Goal: Task Accomplishment & Management: Manage account settings

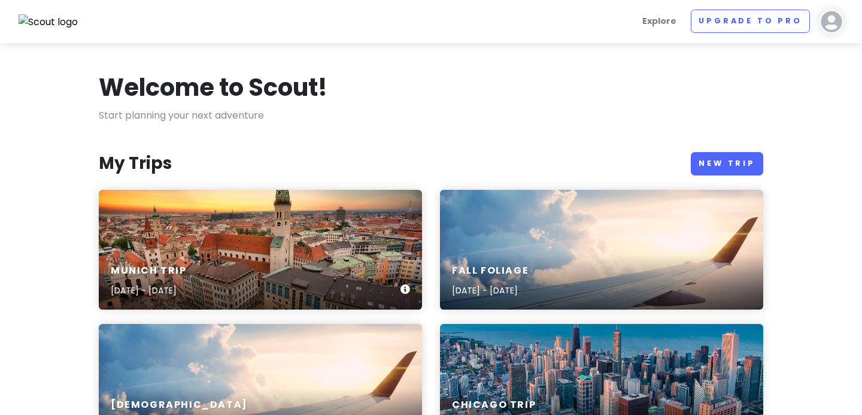
click at [351, 244] on div "Munich Trip Sep 28, 2025 - Oct 4, 2025" at bounding box center [260, 250] width 323 height 120
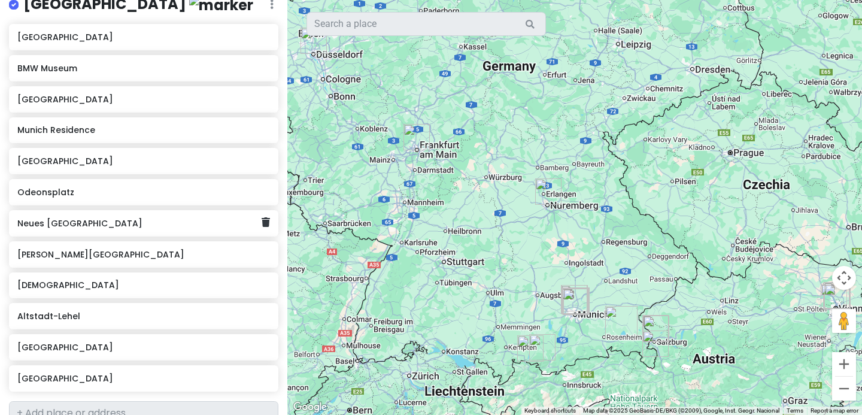
scroll to position [184, 0]
click at [844, 365] on button "Zoom in" at bounding box center [844, 364] width 24 height 24
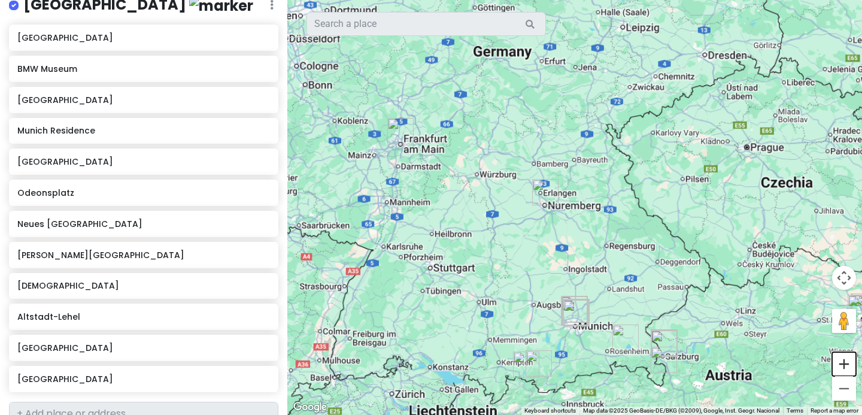
click at [844, 365] on button "Zoom in" at bounding box center [844, 364] width 24 height 24
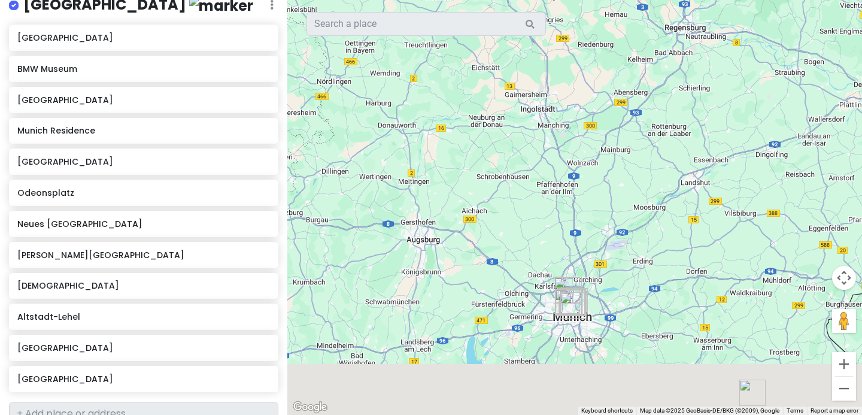
drag, startPoint x: 721, startPoint y: 302, endPoint x: 717, endPoint y: -22, distance: 324.0
click at [717, 0] on html "Munich Trip Private Change Dates Make a Copy Delete Trip Go Pro ⚡️ Give Feedbac…" at bounding box center [431, 207] width 862 height 415
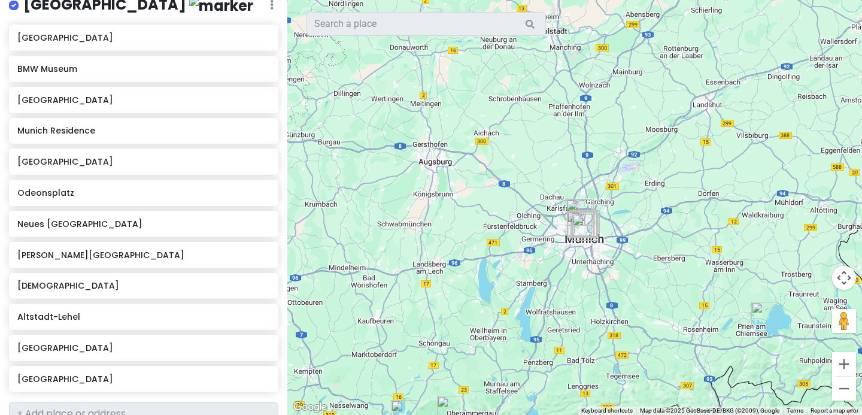
drag, startPoint x: 625, startPoint y: 262, endPoint x: 638, endPoint y: 185, distance: 77.7
click at [638, 185] on div at bounding box center [574, 207] width 575 height 415
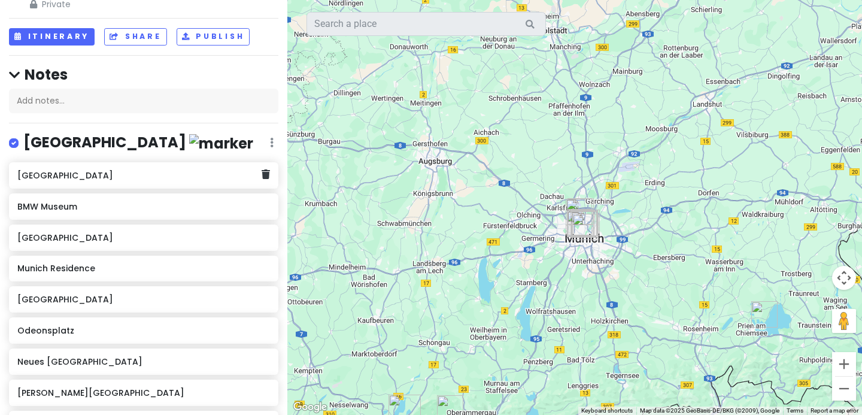
scroll to position [0, 0]
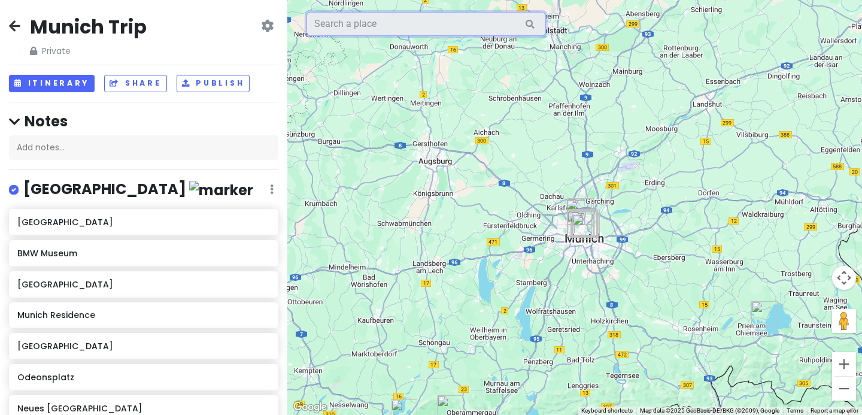
click at [407, 22] on input "text" at bounding box center [427, 24] width 240 height 24
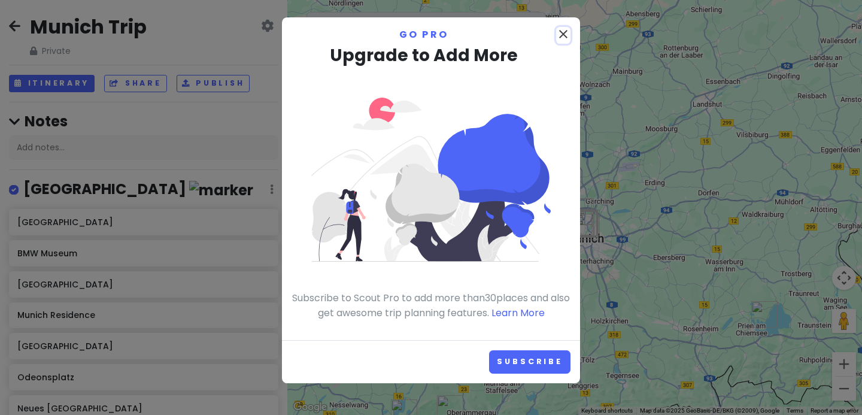
click at [563, 37] on icon "close" at bounding box center [563, 34] width 14 height 14
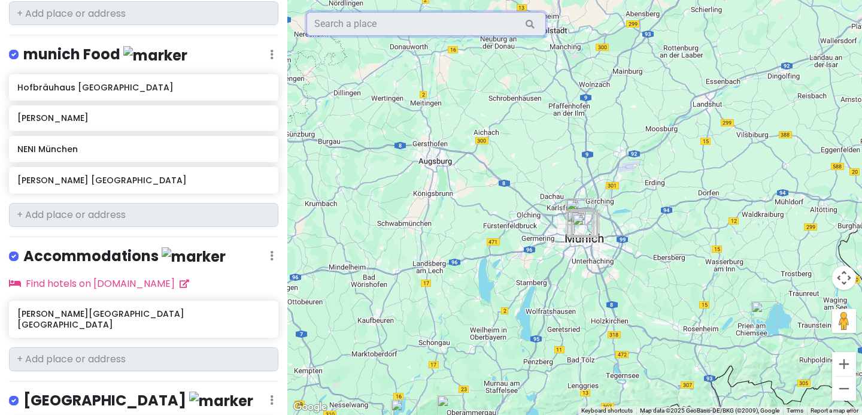
scroll to position [1032, 0]
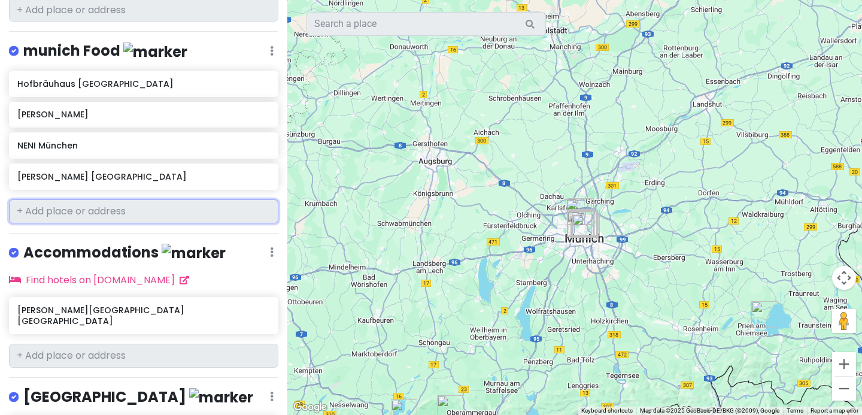
click at [102, 199] on input "text" at bounding box center [144, 211] width 270 height 24
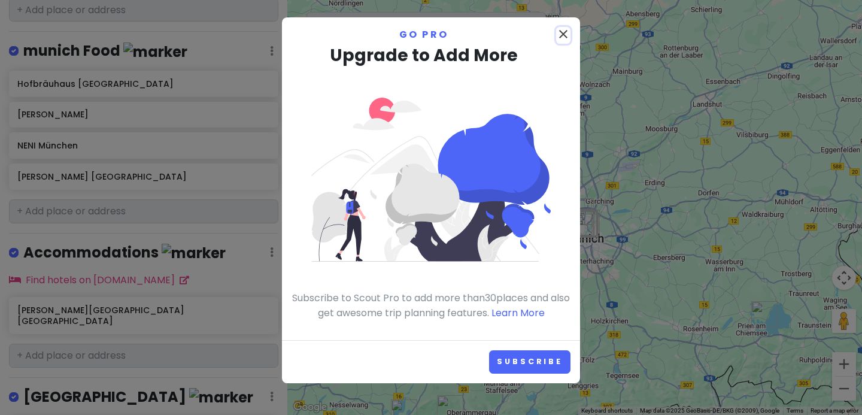
click at [566, 35] on icon "close" at bounding box center [563, 34] width 14 height 14
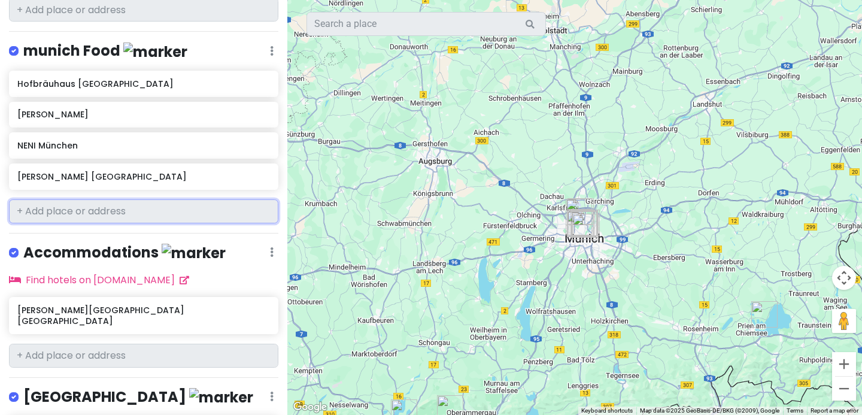
click at [41, 199] on input "text" at bounding box center [144, 211] width 270 height 24
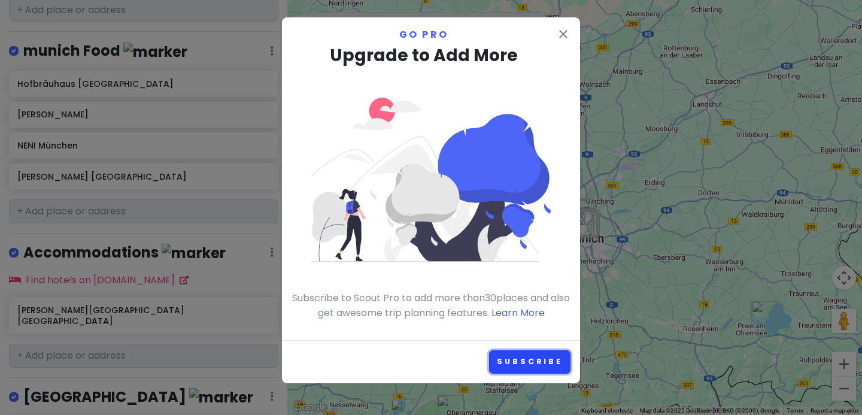
click at [532, 362] on link "Subscribe" at bounding box center [529, 361] width 81 height 23
click at [565, 34] on icon "close" at bounding box center [563, 34] width 14 height 14
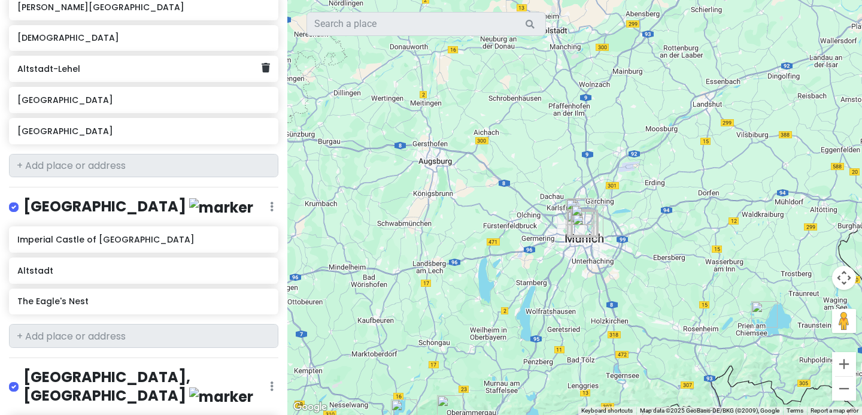
scroll to position [440, 0]
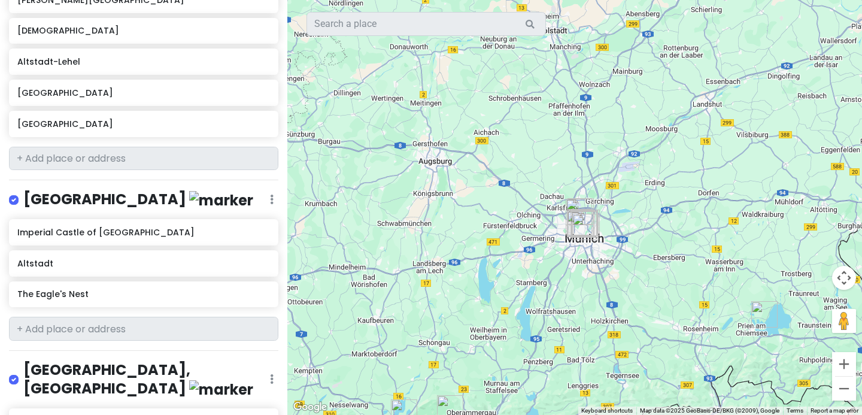
click at [270, 196] on icon at bounding box center [272, 200] width 4 height 10
click at [233, 289] on link "Delete List" at bounding box center [237, 292] width 96 height 29
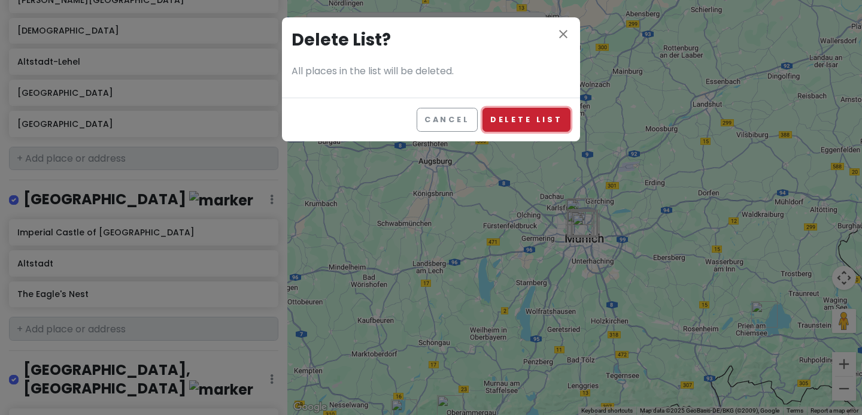
click at [534, 117] on button "Delete List" at bounding box center [527, 119] width 88 height 23
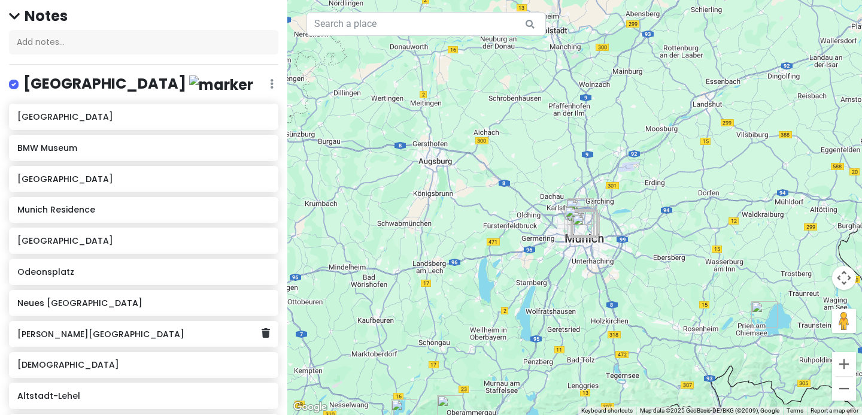
scroll to position [104, 0]
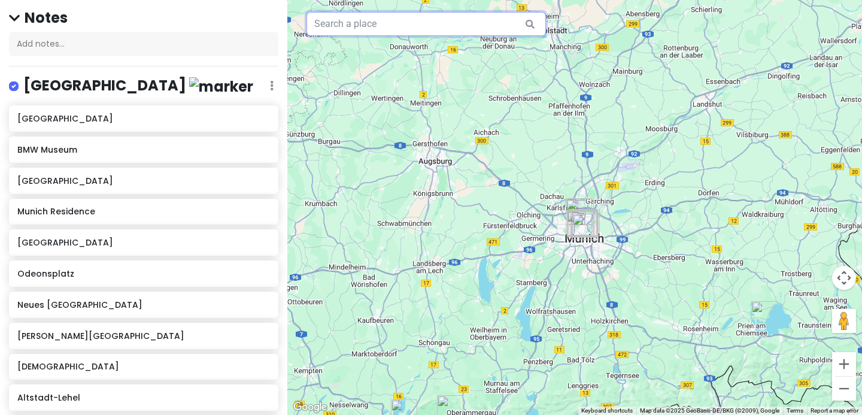
click at [409, 26] on input "text" at bounding box center [427, 24] width 240 height 24
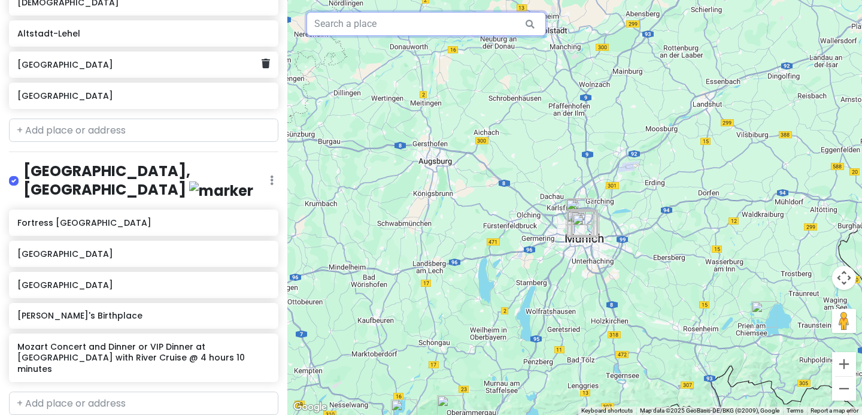
scroll to position [450, 0]
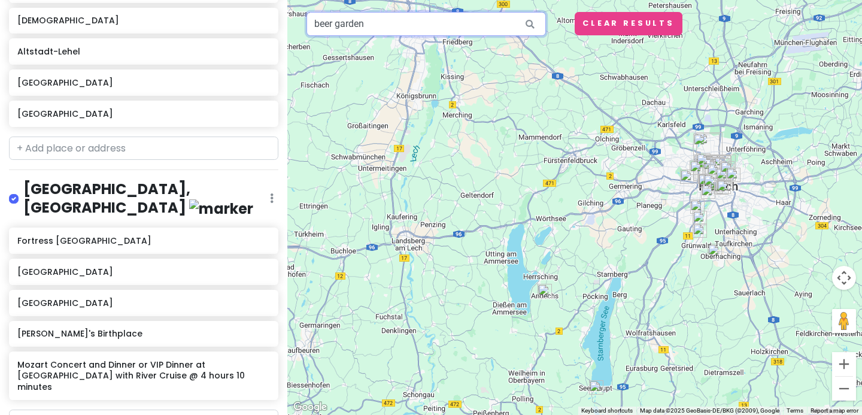
click at [407, 32] on input "beer garden" at bounding box center [427, 24] width 240 height 24
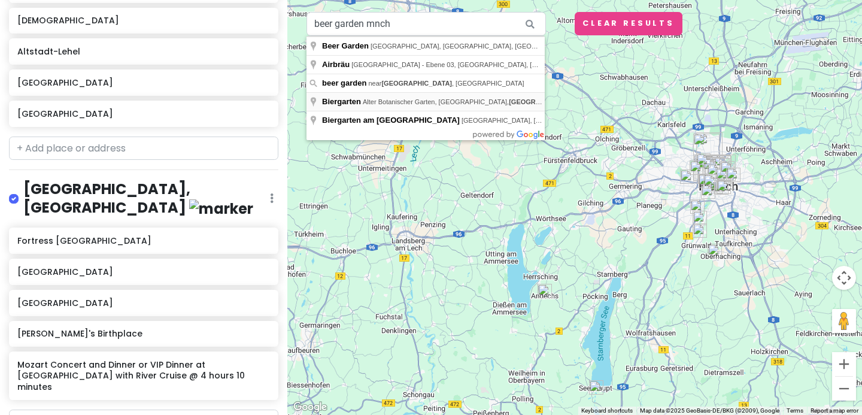
type input "Biergarten, Alter Botanischer Garten, Sophienstraße, Munich, Germany"
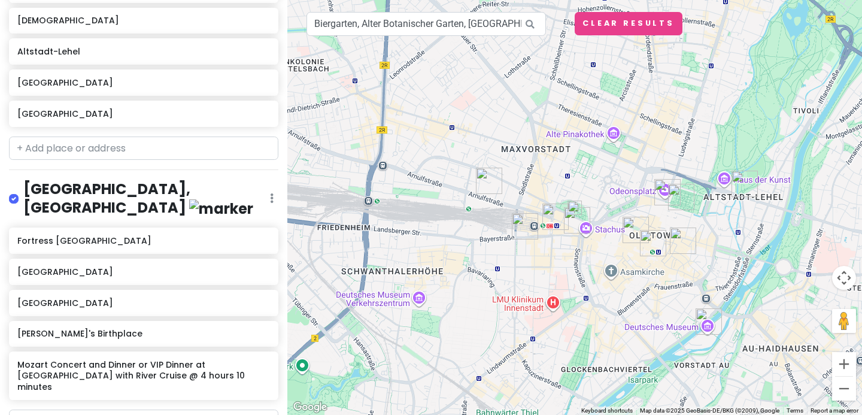
click at [578, 208] on img at bounding box center [575, 208] width 14 height 14
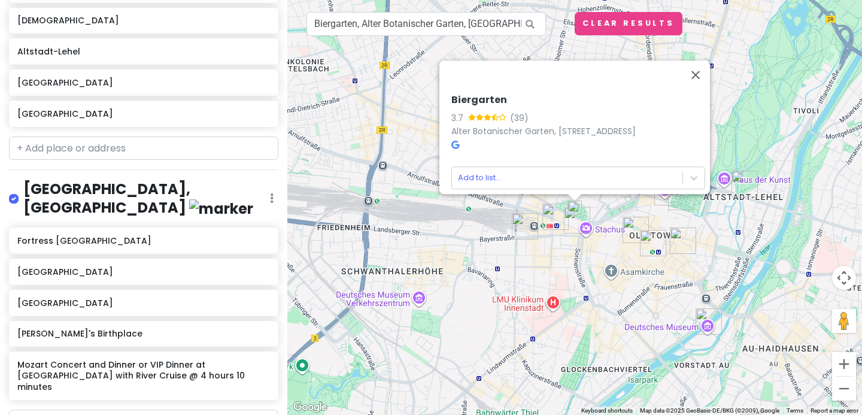
click at [578, 208] on img at bounding box center [575, 208] width 14 height 14
click at [453, 141] on icon at bounding box center [456, 145] width 8 height 8
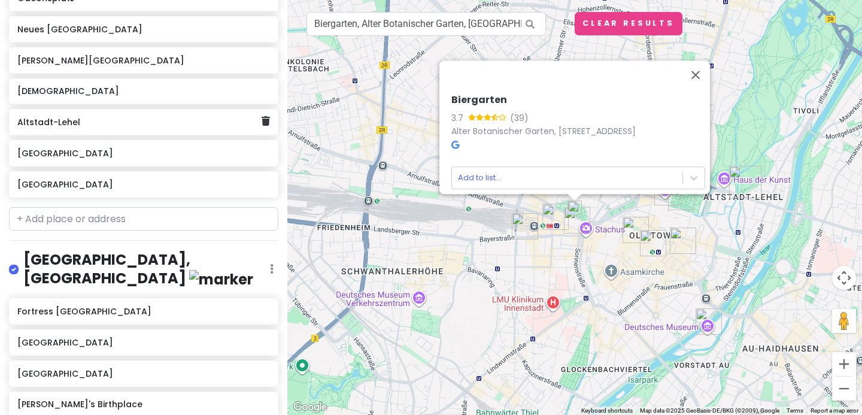
scroll to position [378, 0]
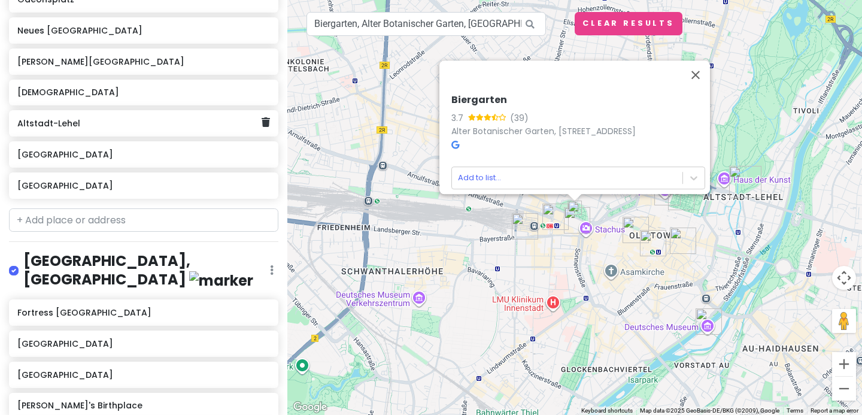
click at [107, 127] on h6 "Altstadt-Lehel" at bounding box center [139, 123] width 244 height 11
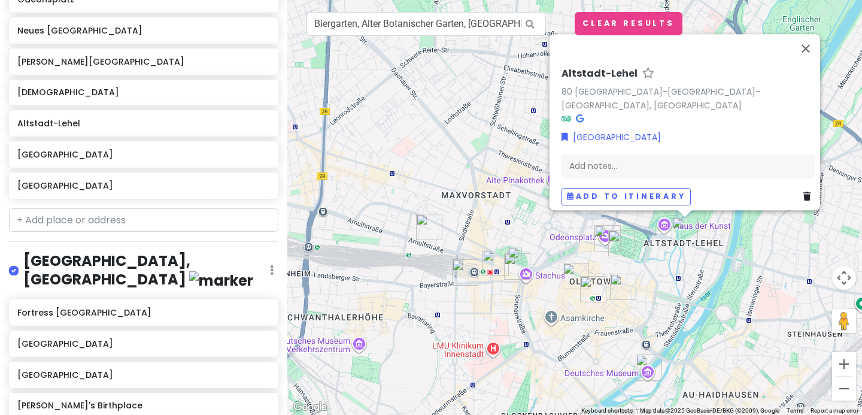
click at [576, 114] on icon at bounding box center [580, 118] width 8 height 8
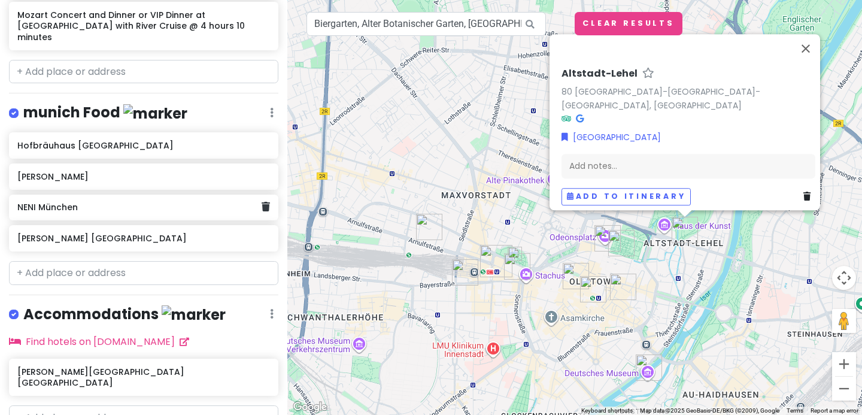
scroll to position [797, 0]
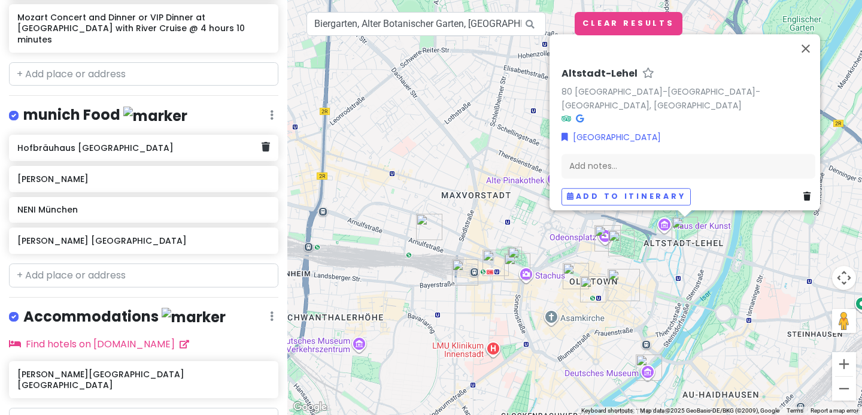
click at [90, 140] on div "Hofbräuhaus München" at bounding box center [139, 148] width 244 height 17
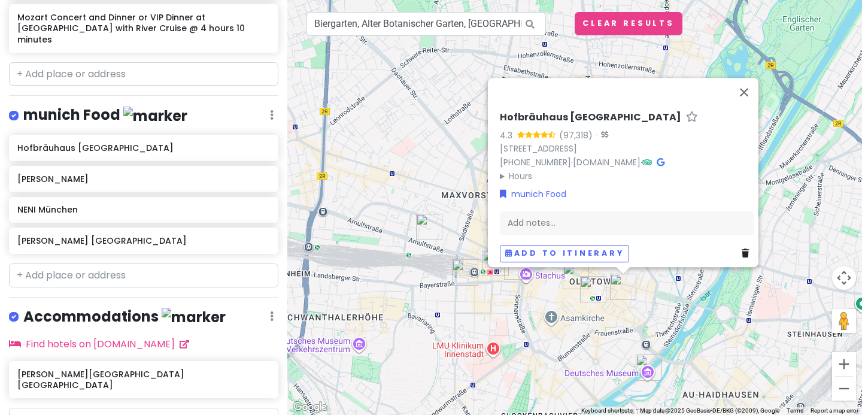
click at [665, 158] on icon at bounding box center [661, 162] width 8 height 8
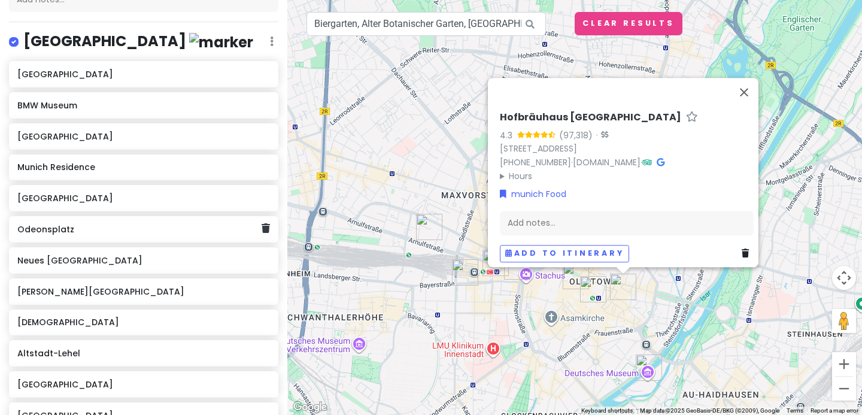
scroll to position [147, 0]
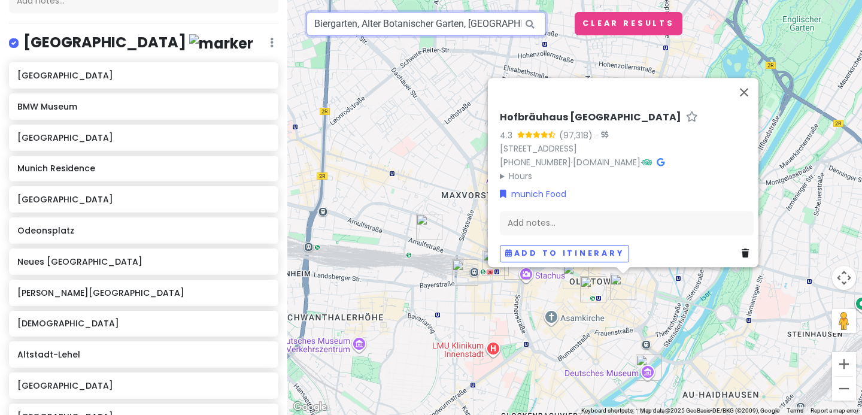
click at [355, 26] on input "Biergarten, Alter Botanischer Garten, Sophienstraße, Munich, Germany" at bounding box center [427, 24] width 240 height 24
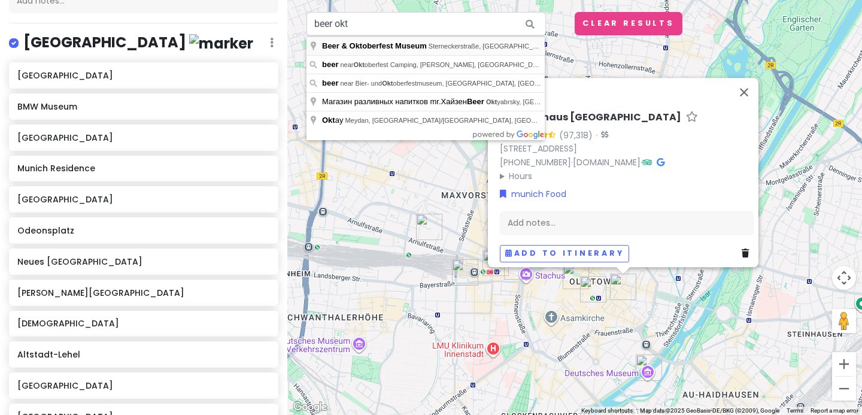
type input "Beer & Oktoberfest Museum, Sterneckerstraße, Munich-Altstadt-Lehel, Germany"
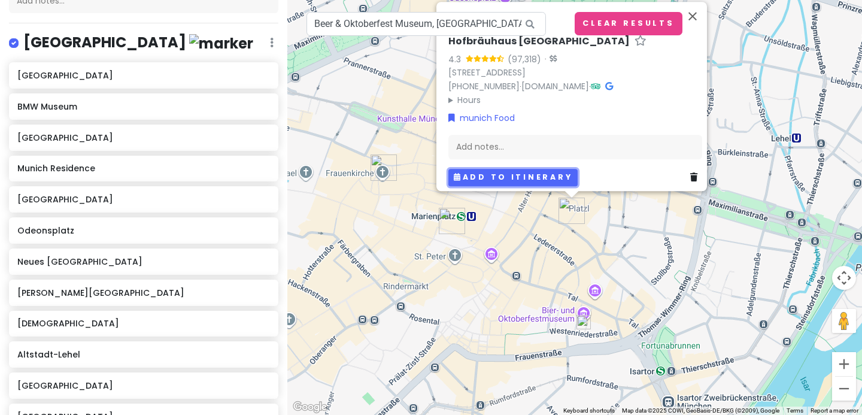
click at [525, 173] on button "Add to itinerary" at bounding box center [513, 177] width 129 height 17
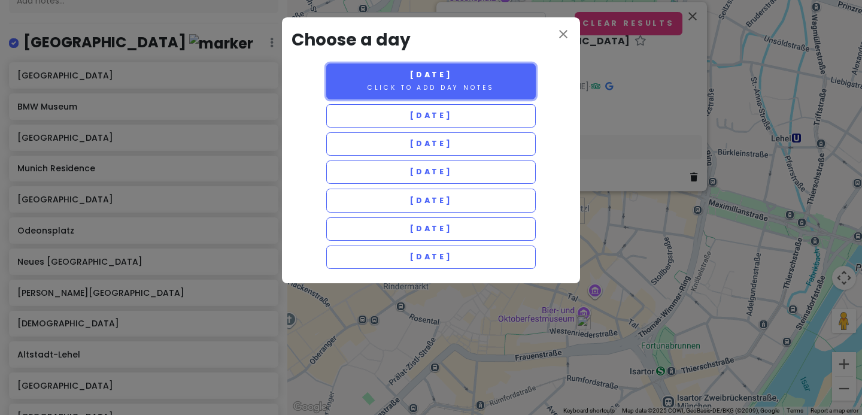
click at [400, 90] on small "Click to add day notes" at bounding box center [431, 87] width 127 height 9
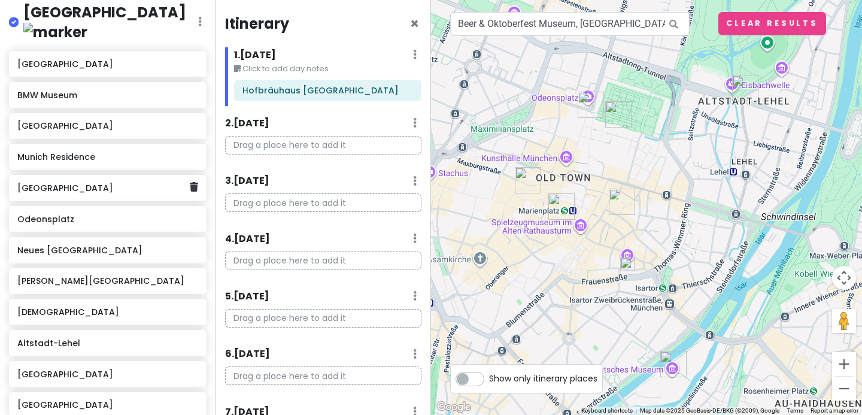
scroll to position [190, 0]
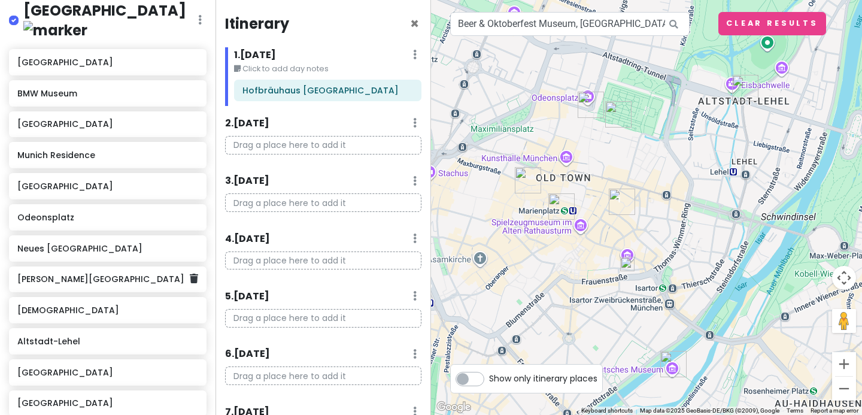
click at [128, 274] on h6 "Flemings Hotel München-City" at bounding box center [103, 279] width 172 height 11
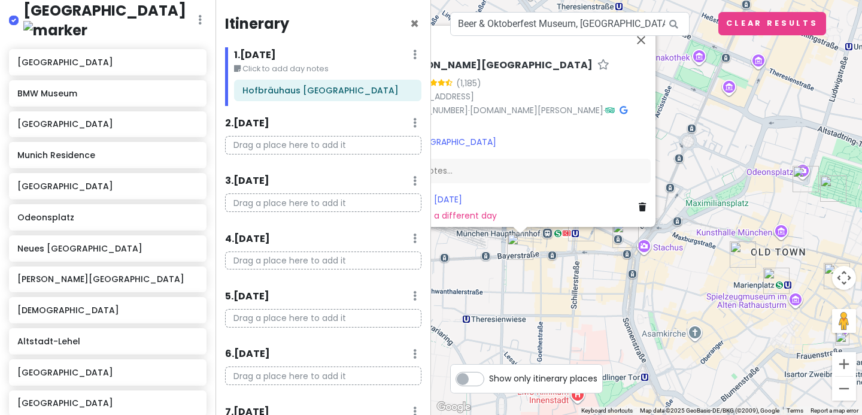
drag, startPoint x: 701, startPoint y: 300, endPoint x: 613, endPoint y: 278, distance: 90.2
click at [613, 278] on div "Flemings Hotel München-City 4.5 (1,185) Bayerstraße 47, 80335 München, Germany …" at bounding box center [646, 207] width 431 height 415
click at [416, 25] on span "×" at bounding box center [414, 24] width 9 height 20
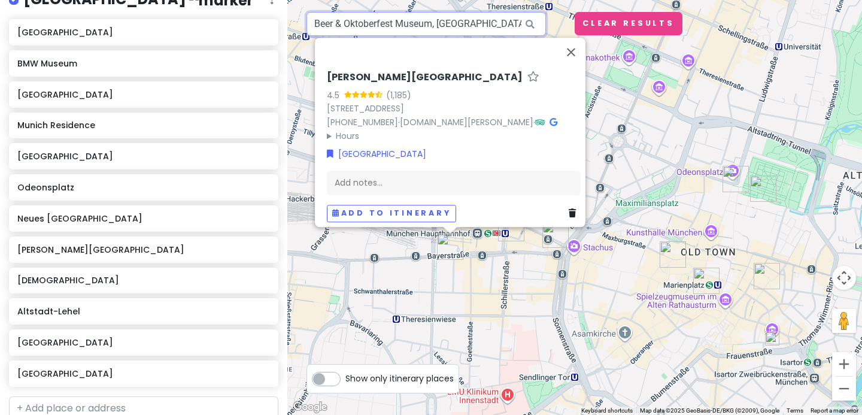
click at [514, 20] on input "Beer & Oktoberfest Museum, Sterneckerstraße, Munich-Altstadt-Lehel, Germany" at bounding box center [427, 24] width 240 height 24
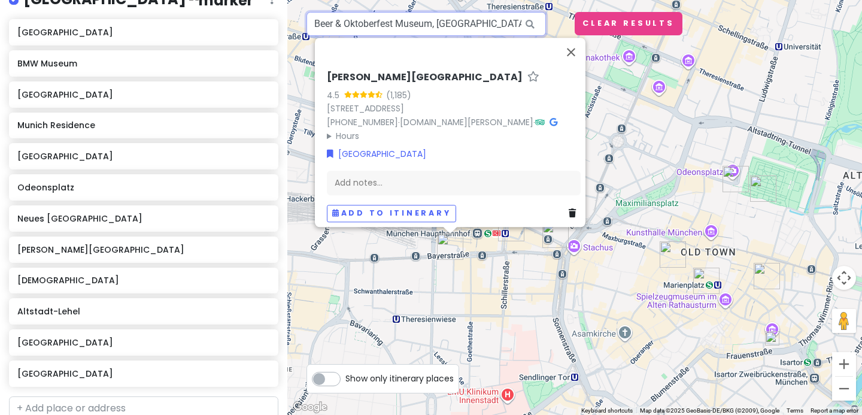
click at [514, 20] on input "Beer & Oktoberfest Museum, Sterneckerstraße, Munich-Altstadt-Lehel, Germany" at bounding box center [427, 24] width 240 height 24
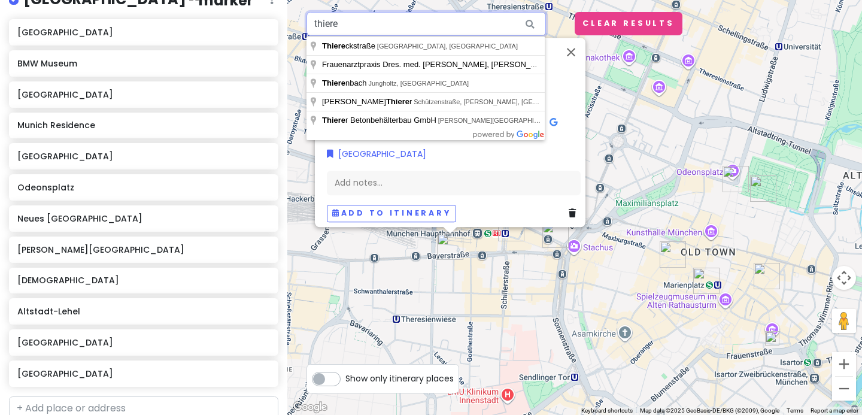
type input "thiere"
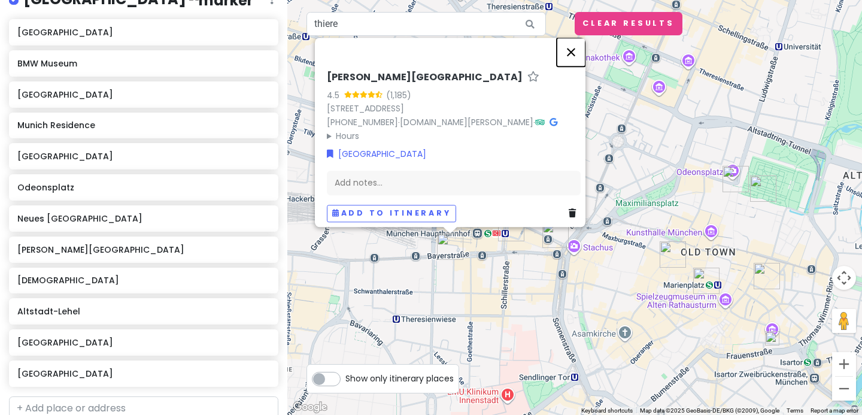
click at [577, 46] on button "Close" at bounding box center [571, 52] width 29 height 29
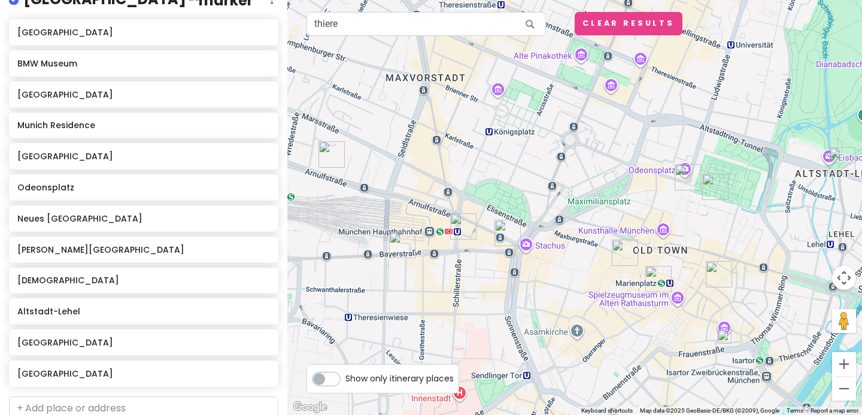
drag, startPoint x: 759, startPoint y: 237, endPoint x: 709, endPoint y: 235, distance: 49.7
click at [709, 235] on div at bounding box center [574, 207] width 575 height 415
click at [459, 225] on img "NENI München" at bounding box center [463, 226] width 26 height 26
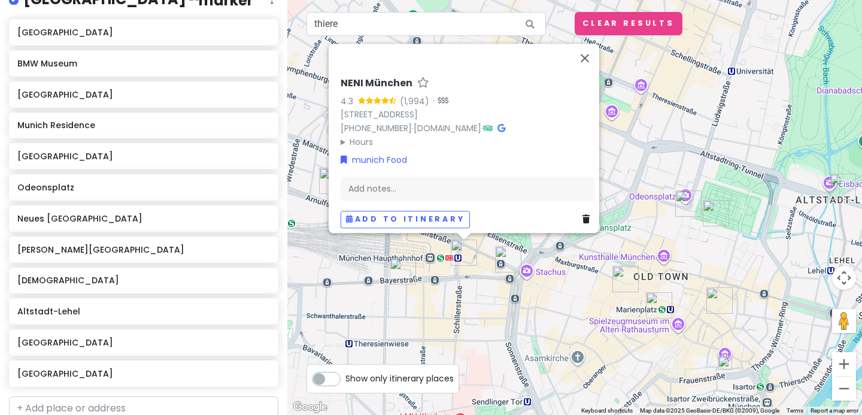
click at [504, 259] on img "GRETA OTO Munich" at bounding box center [508, 259] width 26 height 26
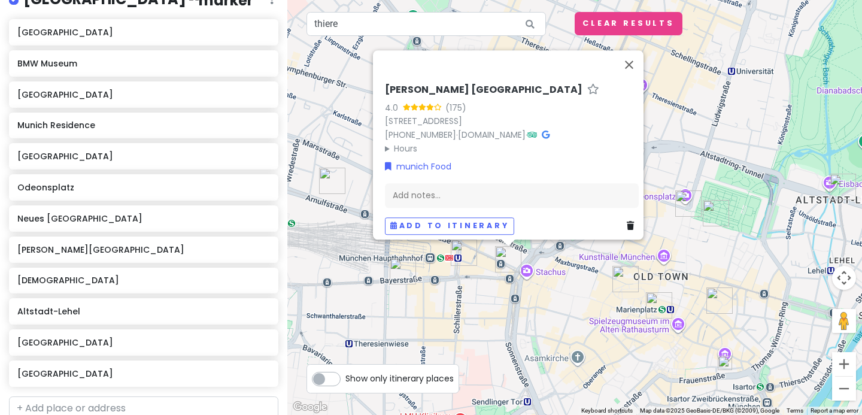
click at [401, 274] on img "Flemings Hotel München-City" at bounding box center [403, 271] width 26 height 26
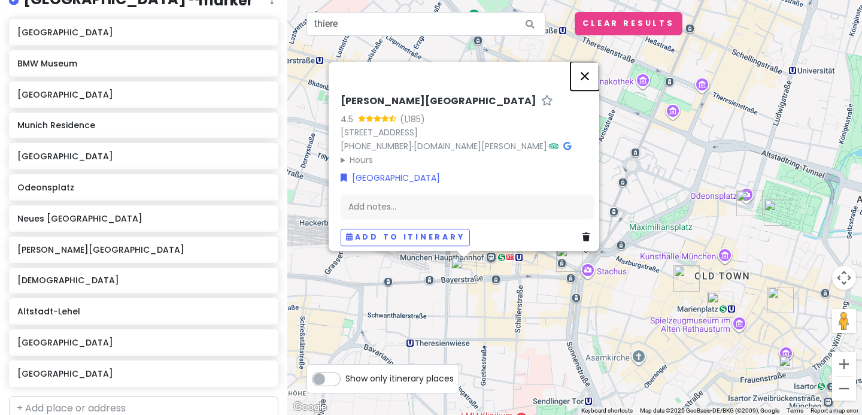
click at [592, 69] on button "Close" at bounding box center [585, 76] width 29 height 29
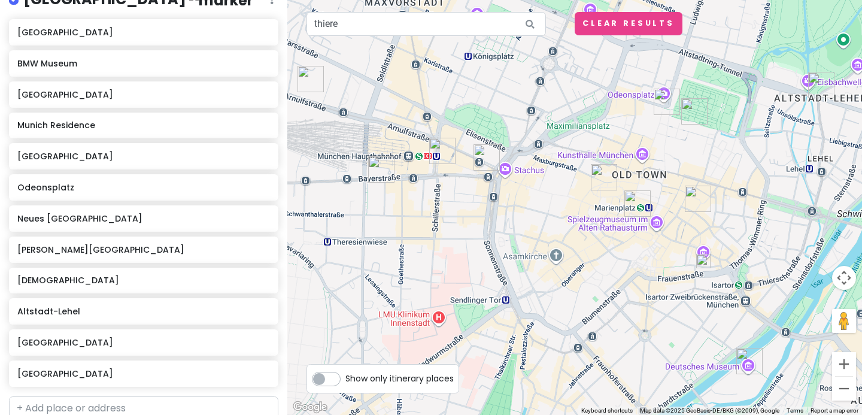
drag, startPoint x: 689, startPoint y: 237, endPoint x: 603, endPoint y: 135, distance: 133.0
click at [603, 135] on div at bounding box center [574, 207] width 575 height 415
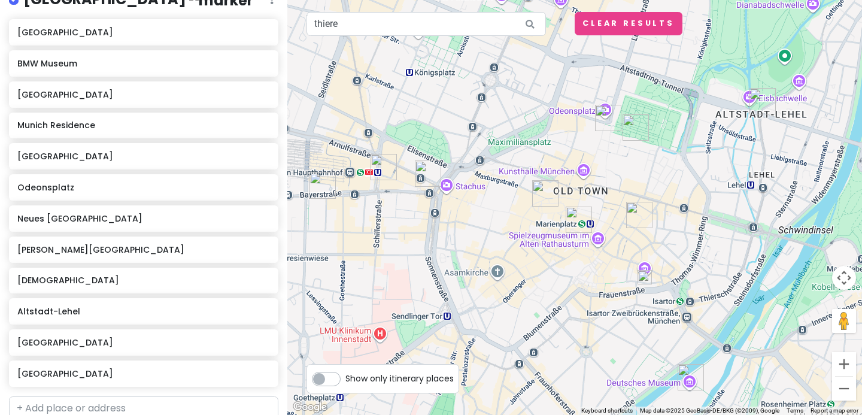
drag, startPoint x: 659, startPoint y: 249, endPoint x: 598, endPoint y: 265, distance: 62.6
click at [598, 265] on div at bounding box center [574, 207] width 575 height 415
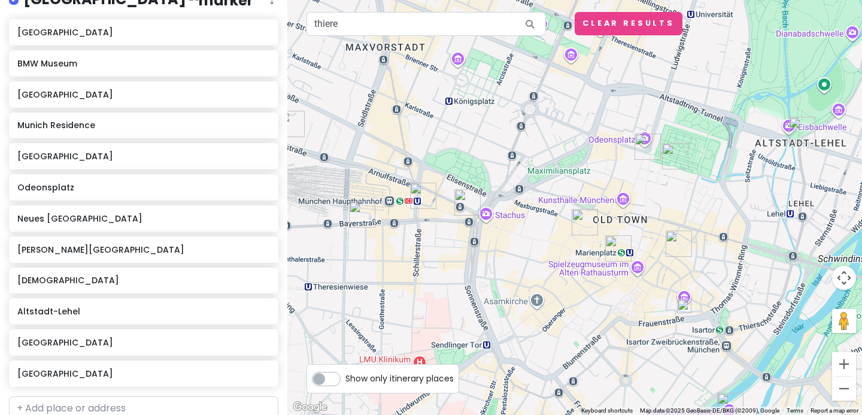
drag, startPoint x: 631, startPoint y: 349, endPoint x: 671, endPoint y: 377, distance: 48.2
click at [671, 377] on div at bounding box center [574, 207] width 575 height 415
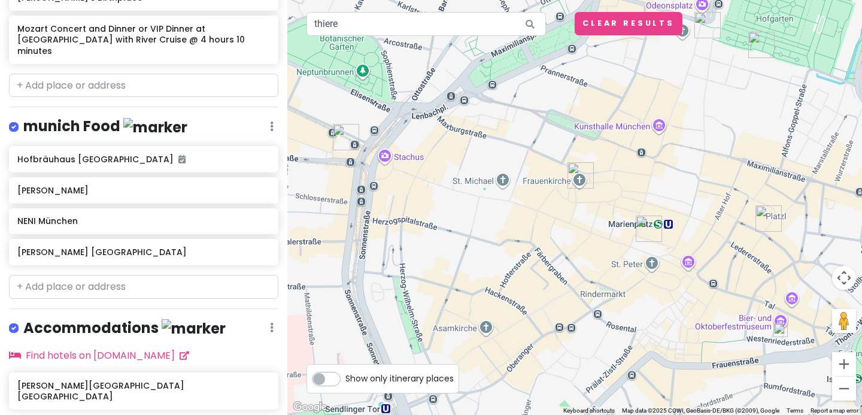
scroll to position [785, 0]
click at [22, 275] on input "text" at bounding box center [144, 287] width 270 height 24
type input "m"
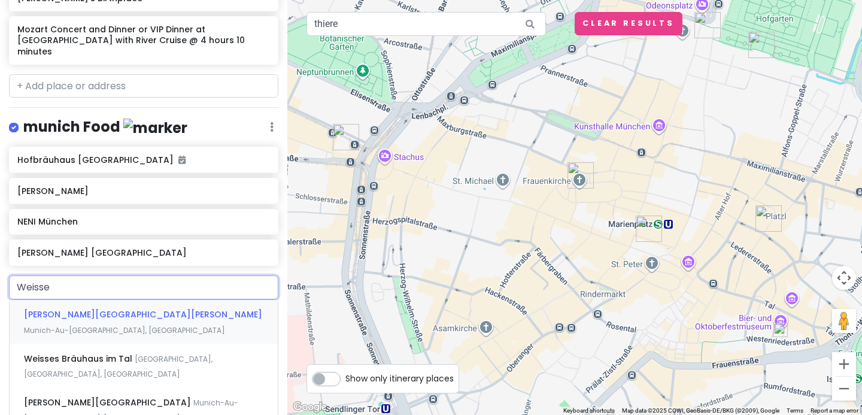
type input "Weisses"
click at [72, 308] on span "Weisses Bräuhaus im Tal" at bounding box center [79, 314] width 111 height 12
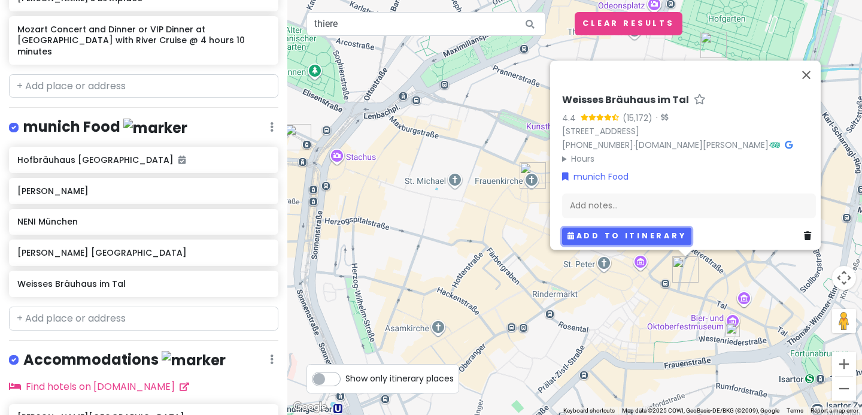
click at [597, 231] on button "Add to itinerary" at bounding box center [626, 236] width 129 height 17
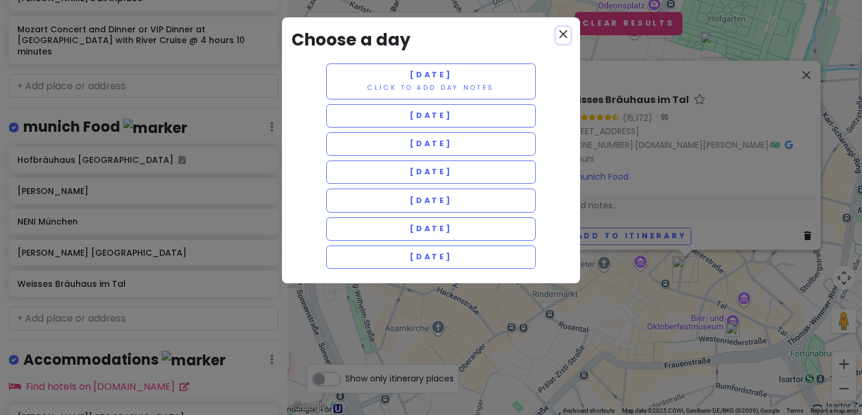
click at [563, 34] on icon "close" at bounding box center [563, 34] width 14 height 14
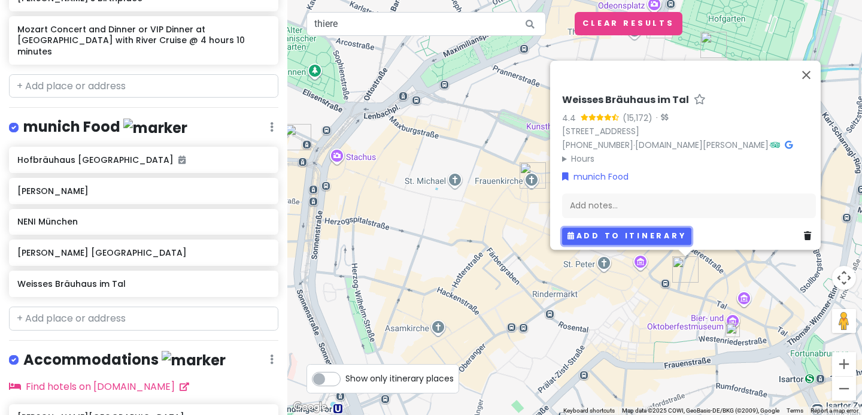
click at [568, 232] on icon "button" at bounding box center [572, 235] width 9 height 7
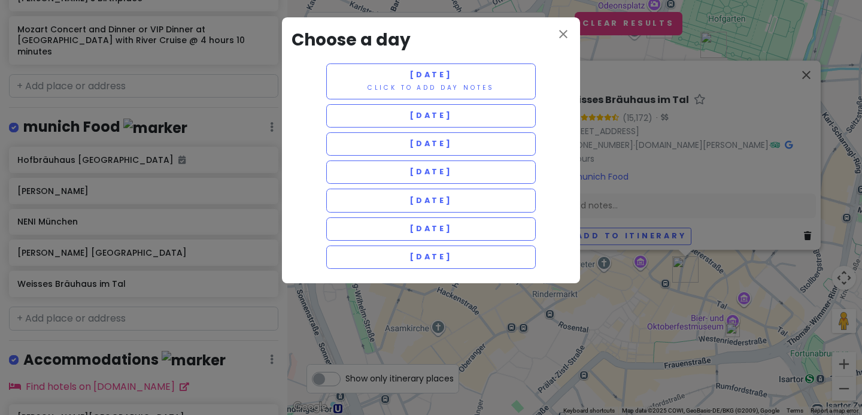
click at [643, 200] on div "close Choose a day Sunday 9/28 Click to add day notes Monday 9/29 Tuesday 9/30 …" at bounding box center [431, 207] width 862 height 415
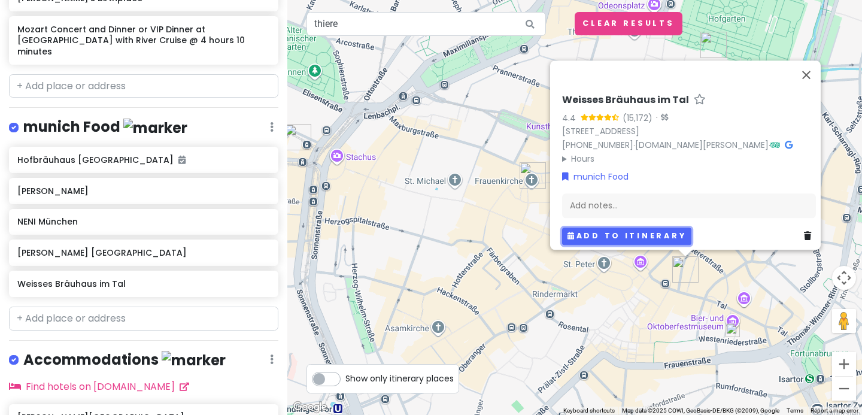
click at [568, 232] on icon "button" at bounding box center [572, 235] width 9 height 7
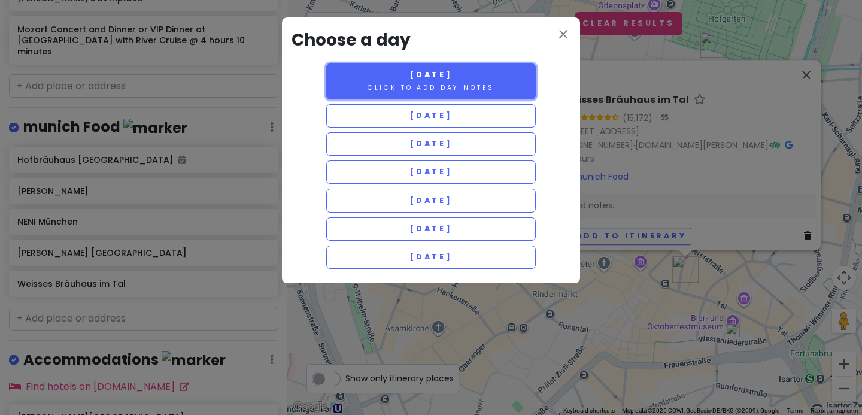
click at [488, 83] on small "Click to add day notes" at bounding box center [431, 87] width 127 height 9
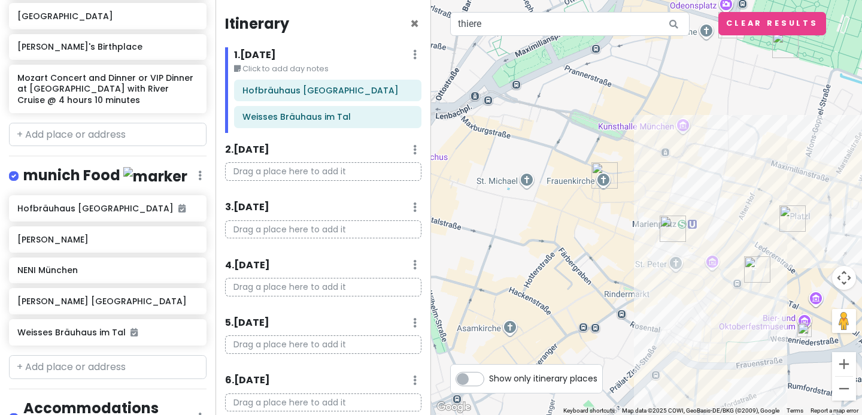
click at [416, 53] on icon at bounding box center [415, 55] width 4 height 10
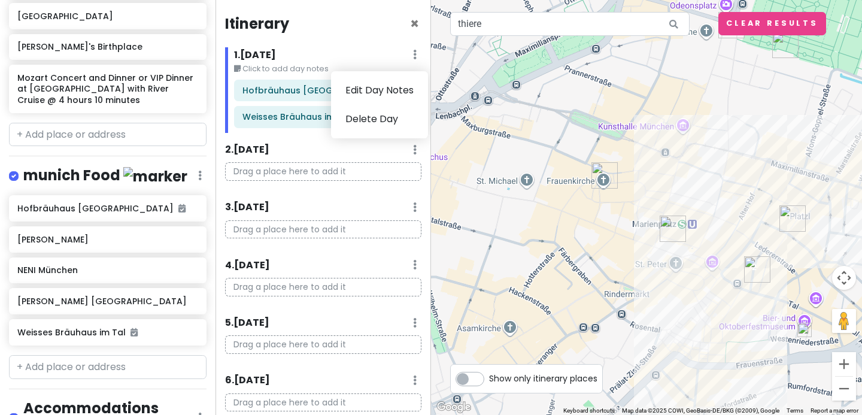
click at [379, 50] on div "1 . Sun 9/28 Edit Day Notes Delete Day" at bounding box center [327, 57] width 187 height 20
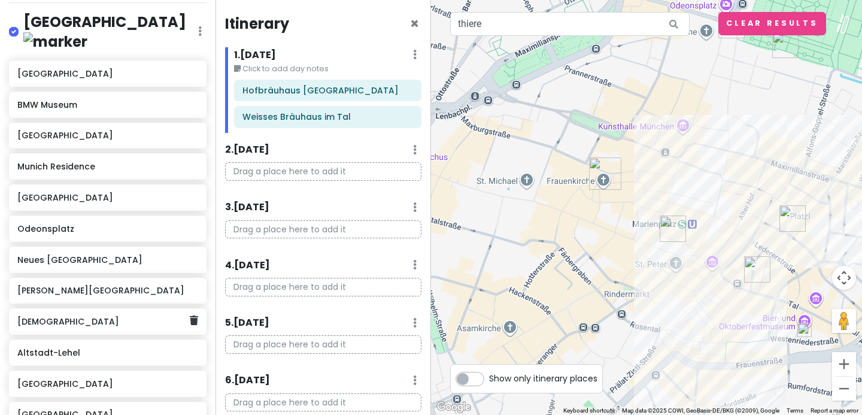
scroll to position [184, 0]
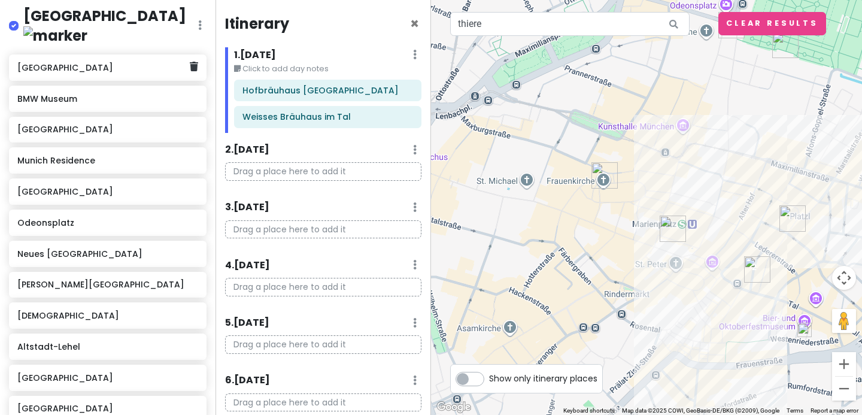
click at [122, 59] on div "Neuschwanstein Castle" at bounding box center [103, 67] width 172 height 17
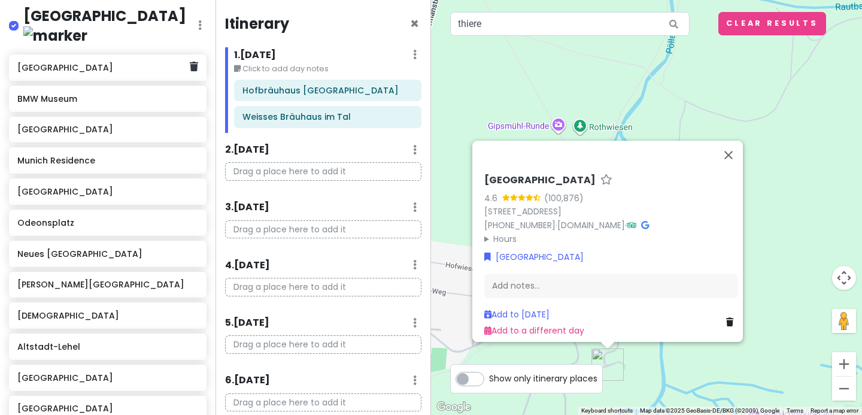
click at [122, 59] on div "Neuschwanstein Castle" at bounding box center [103, 67] width 172 height 17
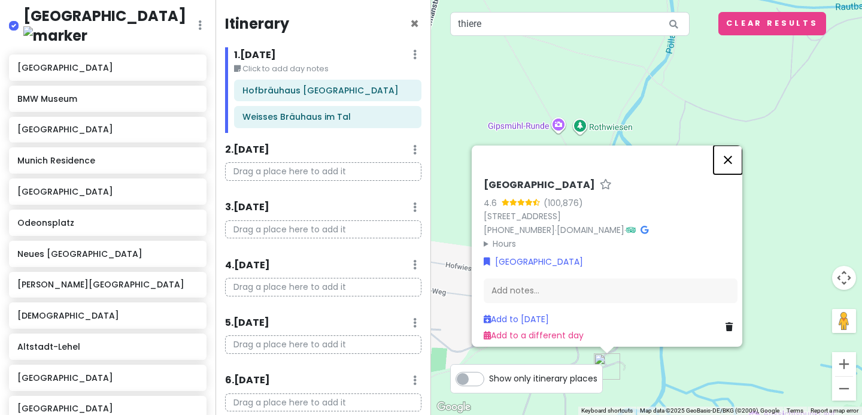
click at [737, 149] on button "Close" at bounding box center [728, 160] width 29 height 29
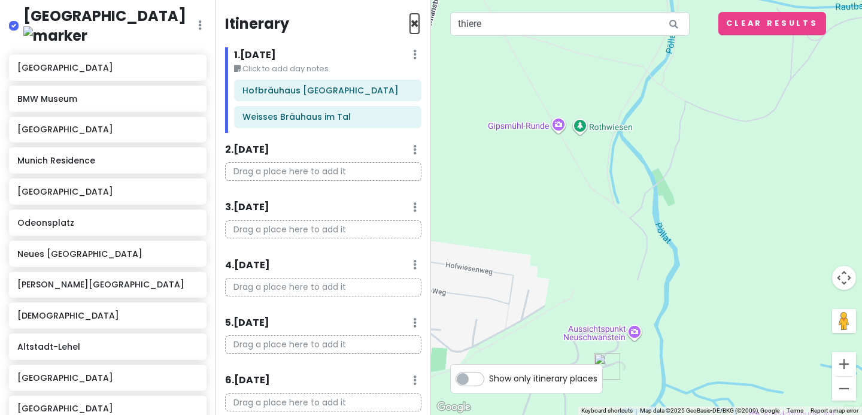
click at [416, 19] on span "×" at bounding box center [414, 24] width 9 height 20
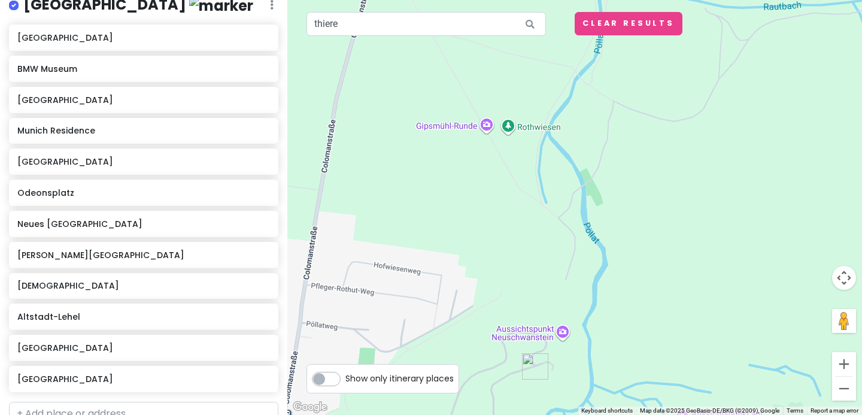
click at [534, 363] on img "Neuschwanstein Castle" at bounding box center [535, 366] width 26 height 26
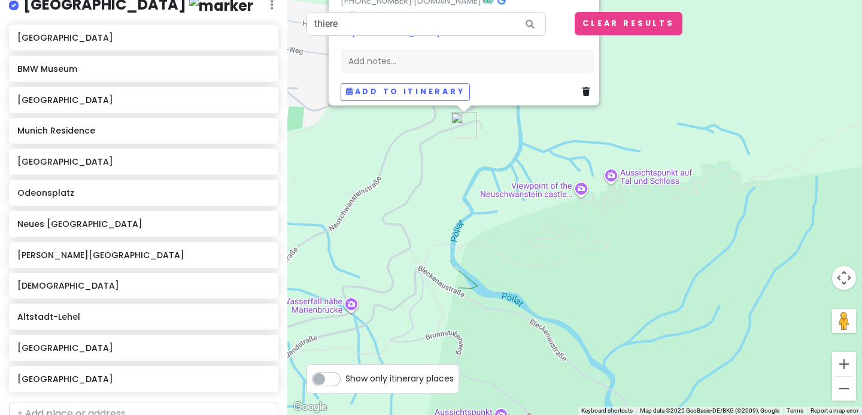
drag, startPoint x: 534, startPoint y: 363, endPoint x: 448, endPoint y: 131, distance: 247.9
click at [451, 131] on img "Neuschwanstein Castle" at bounding box center [464, 125] width 26 height 26
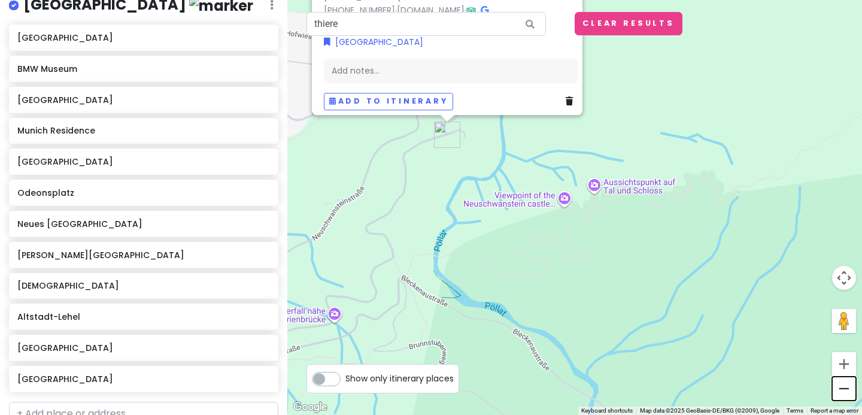
click at [843, 392] on button "Zoom out" at bounding box center [844, 389] width 24 height 24
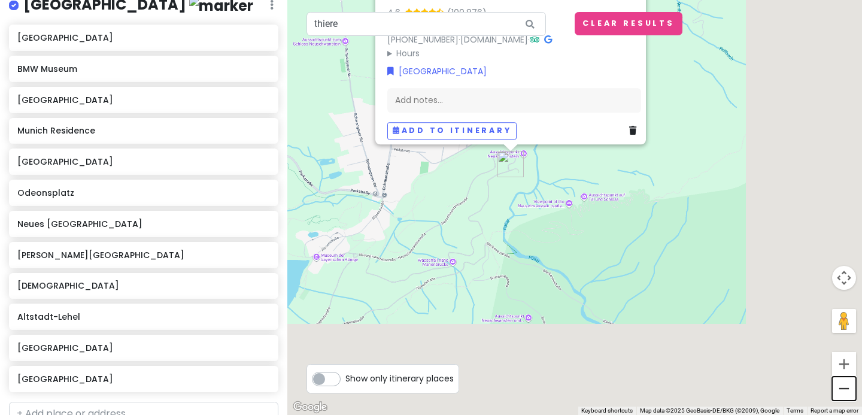
click at [843, 392] on button "Zoom out" at bounding box center [844, 389] width 24 height 24
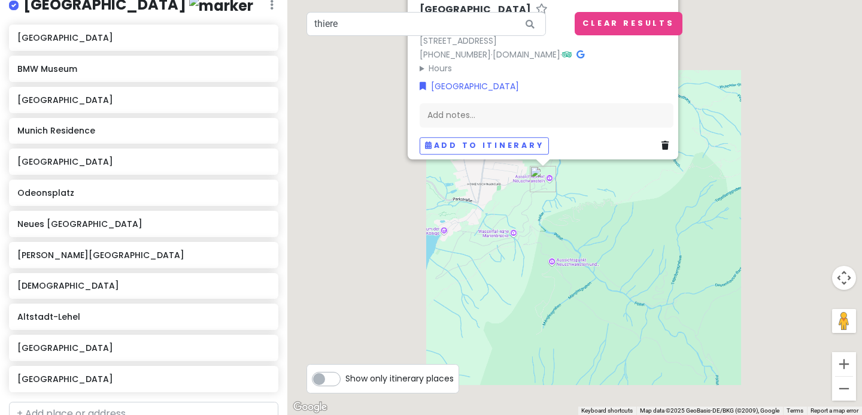
click at [843, 392] on button "Zoom out" at bounding box center [844, 389] width 24 height 24
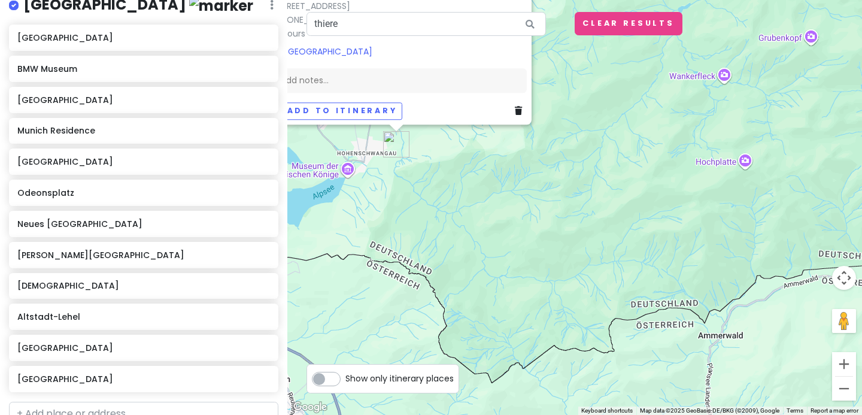
drag, startPoint x: 713, startPoint y: 255, endPoint x: 545, endPoint y: 212, distance: 173.6
click at [842, 393] on button "Zoom out" at bounding box center [844, 389] width 24 height 24
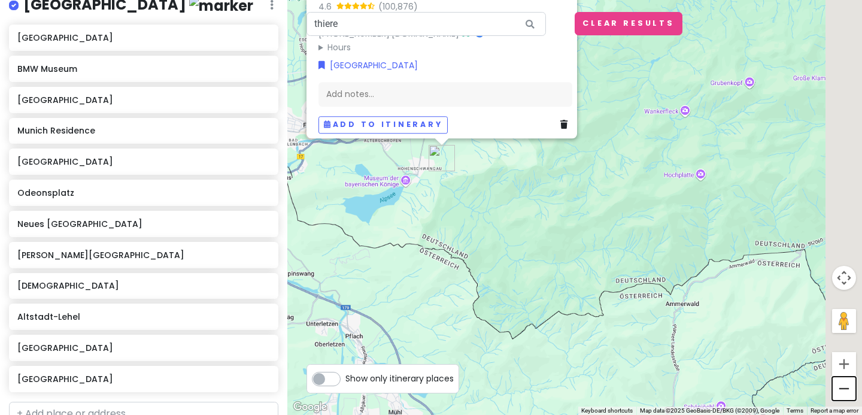
click at [842, 393] on button "Zoom out" at bounding box center [844, 389] width 24 height 24
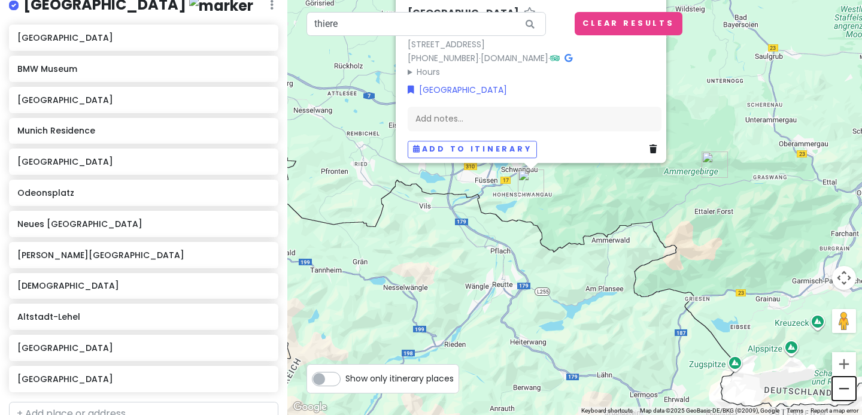
click at [834, 387] on button "Zoom out" at bounding box center [844, 389] width 24 height 24
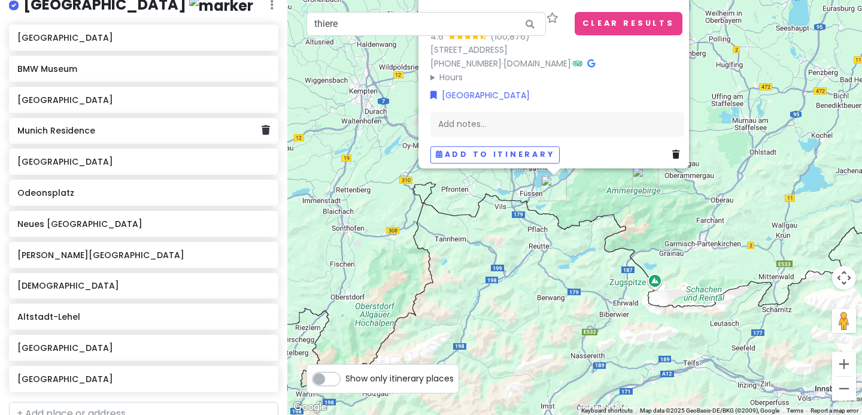
click at [108, 131] on h6 "Munich Residence" at bounding box center [139, 130] width 244 height 11
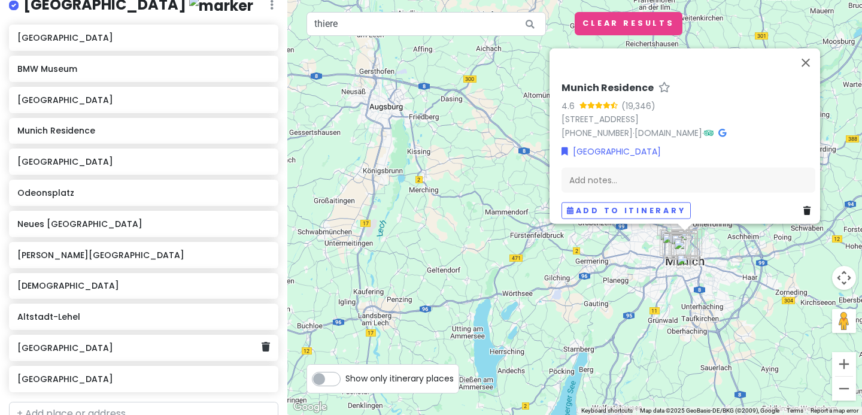
click at [62, 346] on h6 "Olympiapark München" at bounding box center [139, 348] width 244 height 11
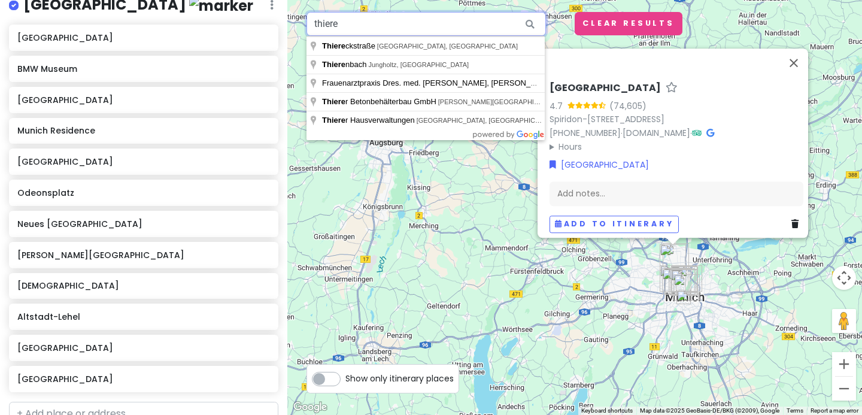
drag, startPoint x: 348, startPoint y: 30, endPoint x: 295, endPoint y: 26, distance: 52.9
click at [295, 26] on div "Olympiapark München 4.7 (74,605) Spiridon-Louis-Ring 21, 80809 München, Germany…" at bounding box center [574, 207] width 575 height 415
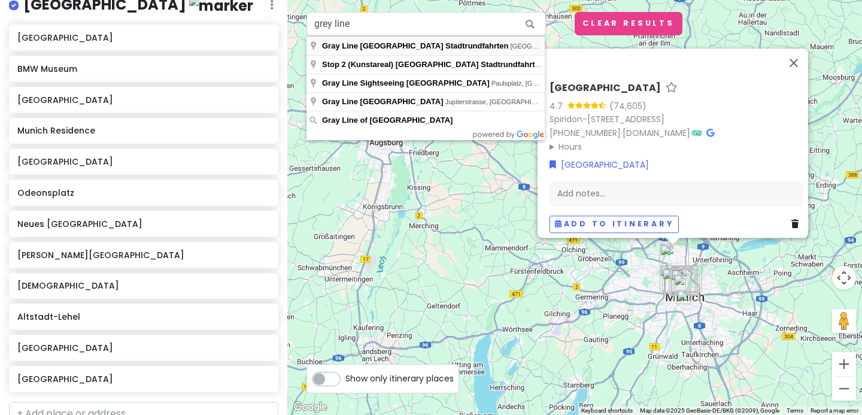
type input "Gray Line Münchener Stadtrundfahrten, Karlsplatz, Munich, Germany"
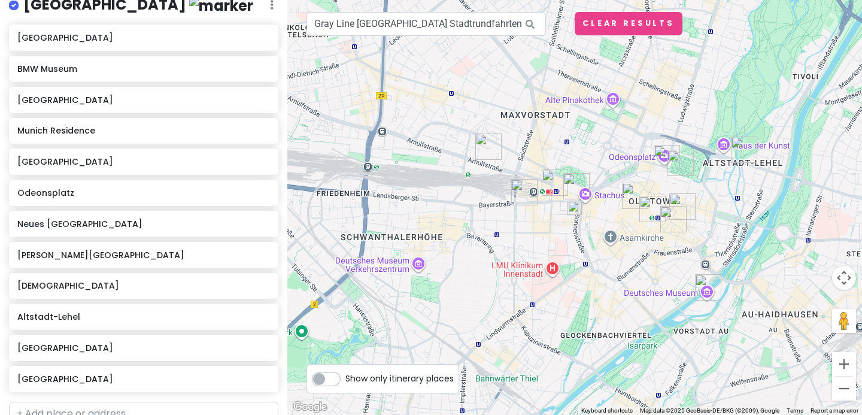
click at [532, 23] on icon at bounding box center [530, 24] width 27 height 25
click at [531, 25] on icon at bounding box center [530, 24] width 27 height 25
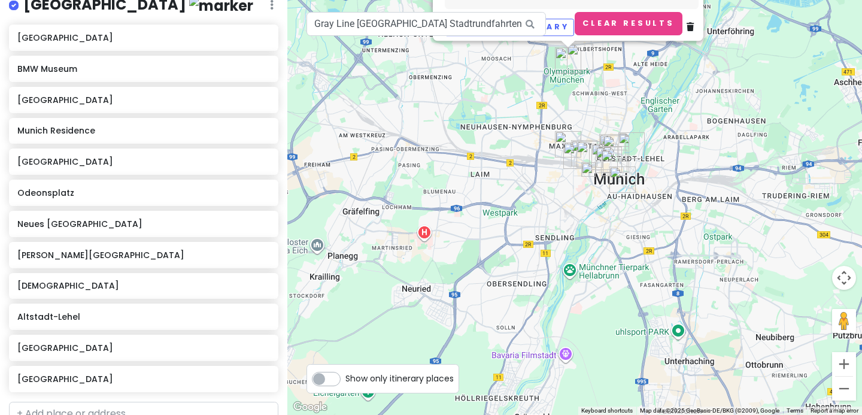
drag, startPoint x: 567, startPoint y: 142, endPoint x: 520, endPoint y: 201, distance: 75.9
click at [520, 201] on div "Olympiapark München 4.7 (74,605) Spiridon-Louis-Ring 21, 80809 München, Germany…" at bounding box center [574, 207] width 575 height 415
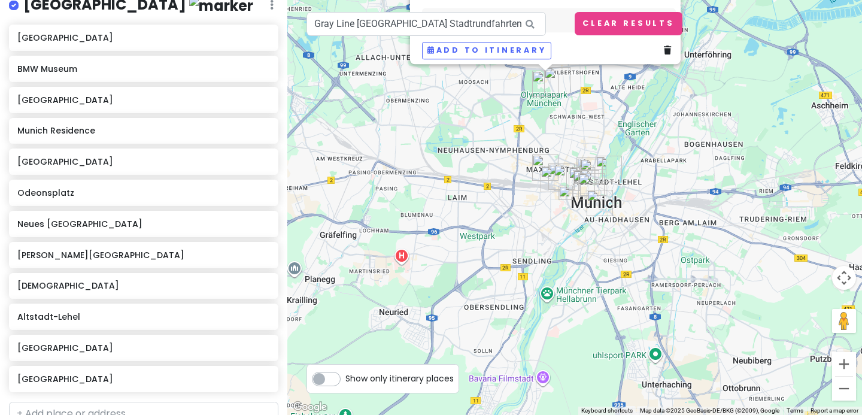
drag, startPoint x: 498, startPoint y: 217, endPoint x: 474, endPoint y: 242, distance: 34.7
click at [474, 242] on div "Olympiapark München 4.7 (74,605) Spiridon-Louis-Ring 21, 80809 München, Germany…" at bounding box center [574, 207] width 575 height 415
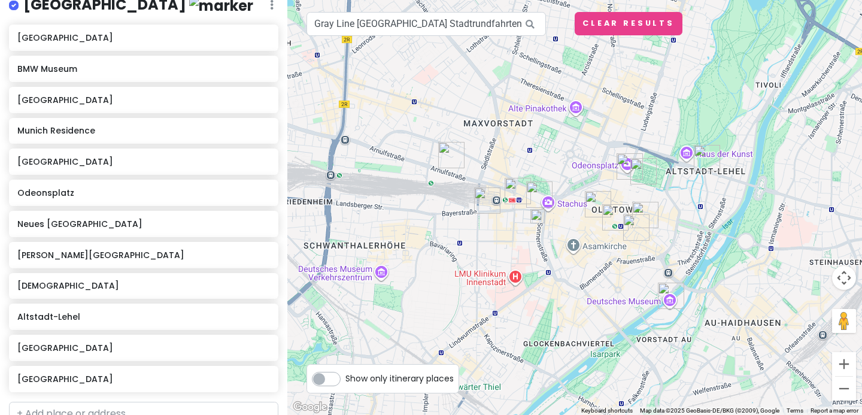
click at [540, 218] on img at bounding box center [538, 216] width 14 height 14
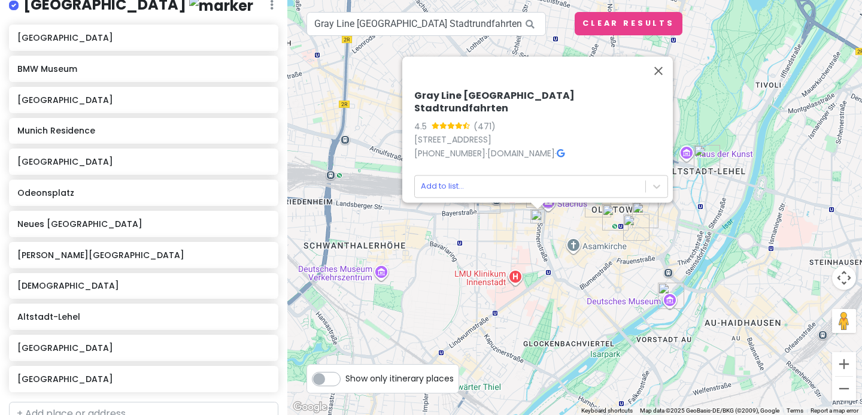
click at [540, 218] on img at bounding box center [538, 216] width 14 height 14
click at [665, 75] on button "Close" at bounding box center [658, 70] width 29 height 29
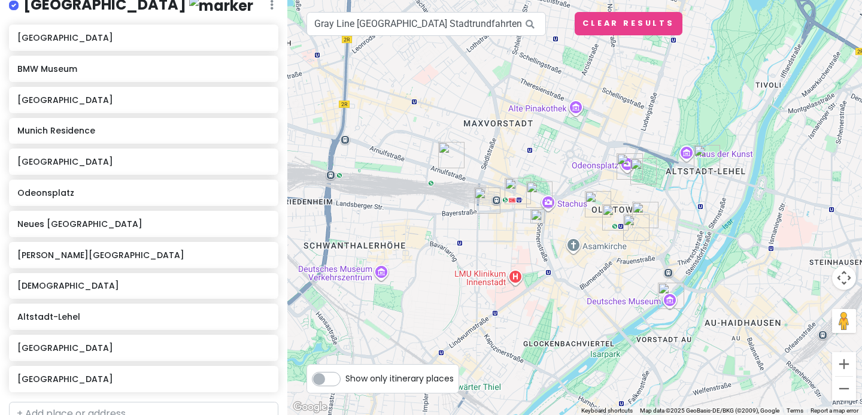
click at [482, 202] on img "Flemings Hotel München-City" at bounding box center [487, 200] width 26 height 26
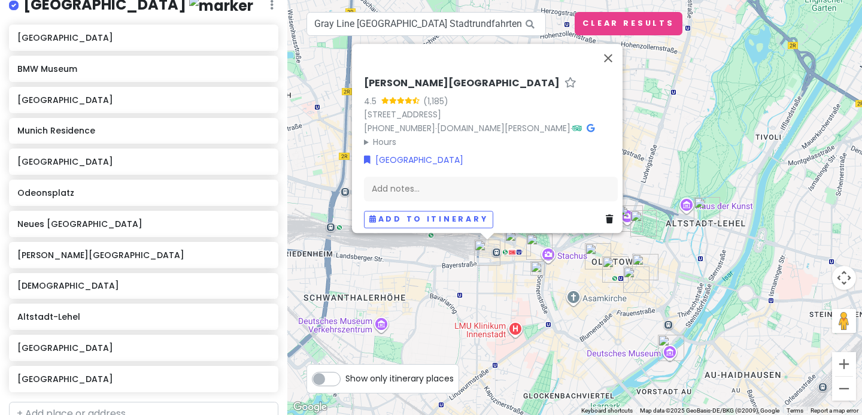
click at [540, 268] on img at bounding box center [538, 268] width 14 height 14
